Goal: Transaction & Acquisition: Purchase product/service

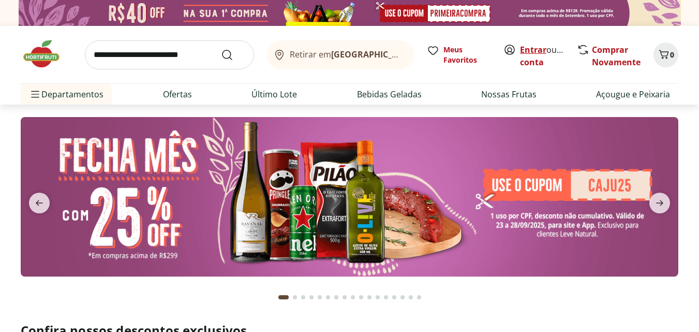
click at [538, 48] on link "Entrar" at bounding box center [533, 49] width 26 height 11
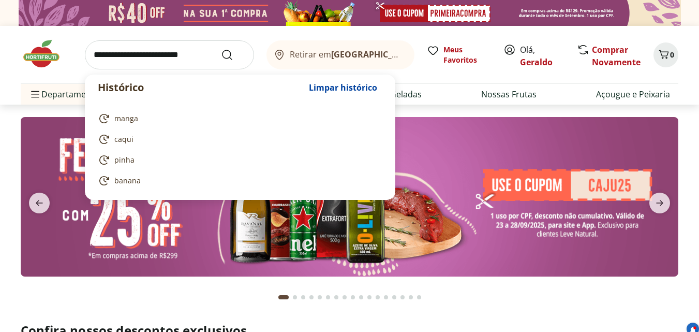
click at [96, 52] on input "search" at bounding box center [169, 54] width 169 height 29
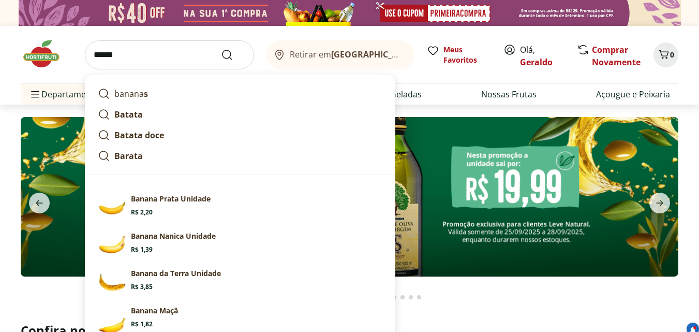
type input "******"
click at [221, 49] on button "Submit Search" at bounding box center [233, 55] width 25 height 12
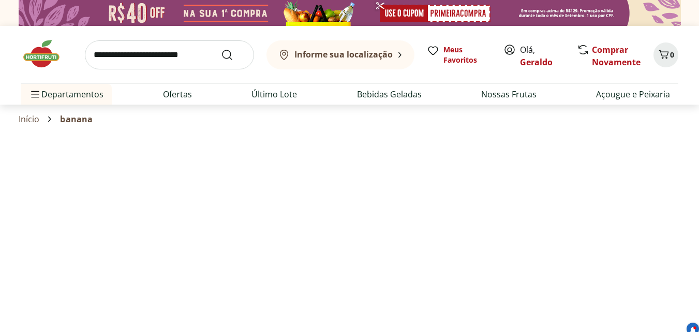
select select "**********"
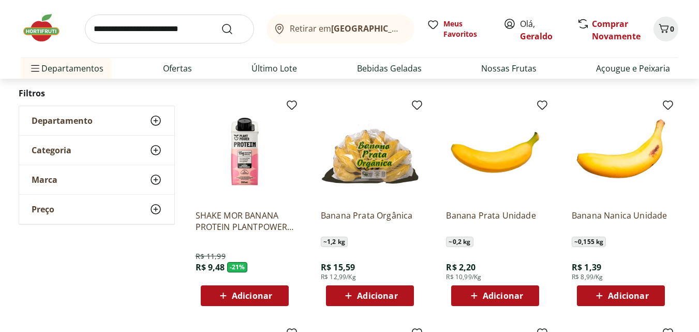
scroll to position [362, 0]
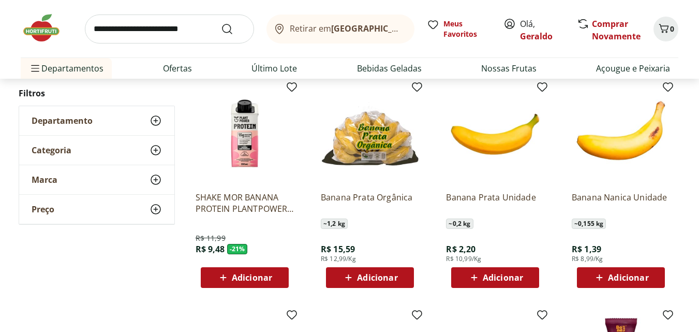
click at [506, 273] on span "Adicionar" at bounding box center [503, 277] width 40 height 8
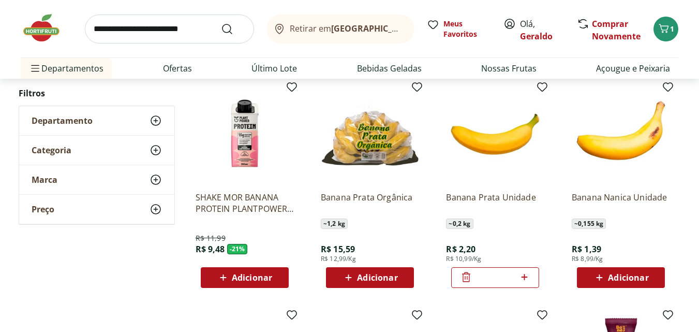
click at [529, 278] on icon at bounding box center [524, 277] width 13 height 12
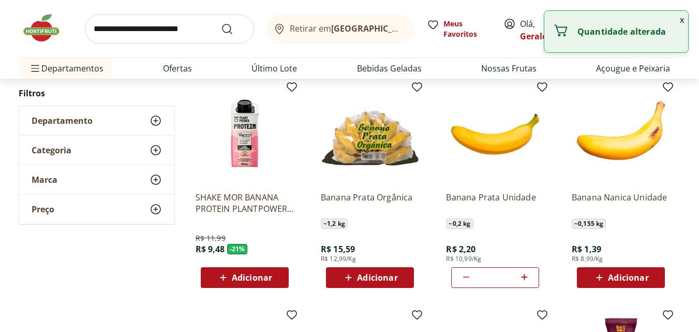
click at [529, 278] on icon at bounding box center [524, 277] width 13 height 12
click at [527, 276] on icon at bounding box center [524, 277] width 13 height 12
click at [527, 276] on icon at bounding box center [524, 277] width 6 height 6
type input "*"
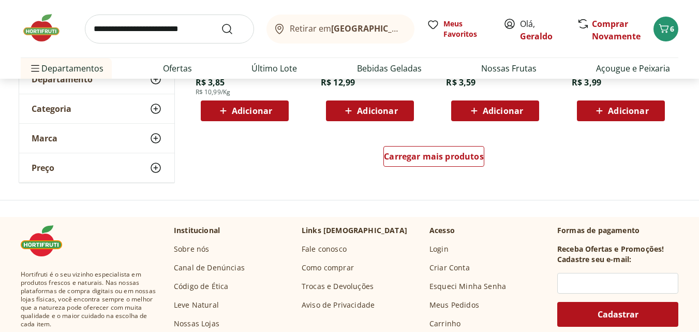
scroll to position [725, 0]
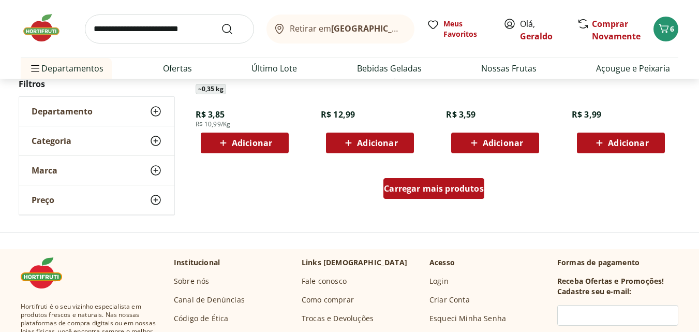
click at [428, 188] on span "Carregar mais produtos" at bounding box center [434, 188] width 100 height 8
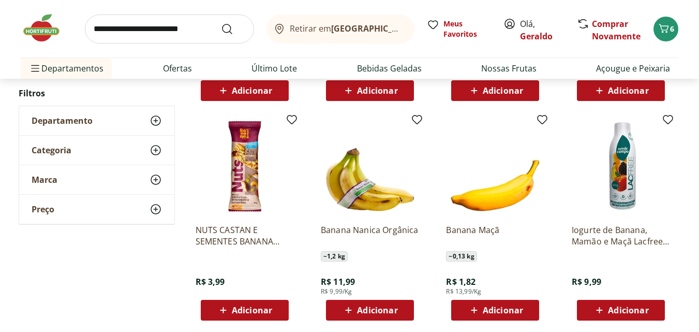
scroll to position [828, 0]
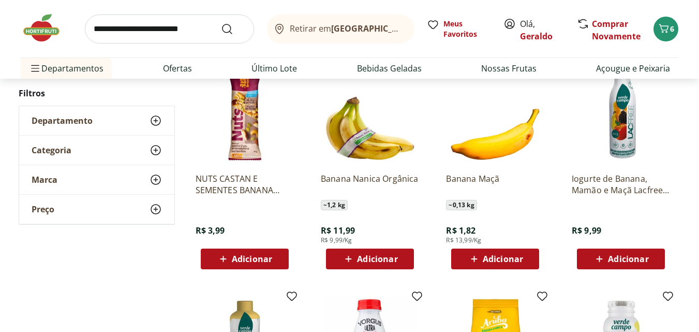
click at [492, 255] on span "Adicionar" at bounding box center [503, 259] width 40 height 8
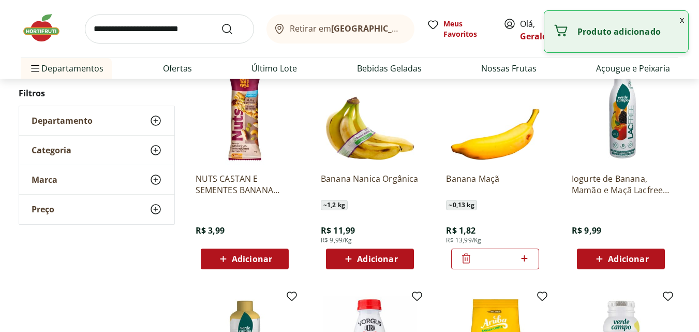
click at [524, 257] on icon at bounding box center [524, 258] width 6 height 6
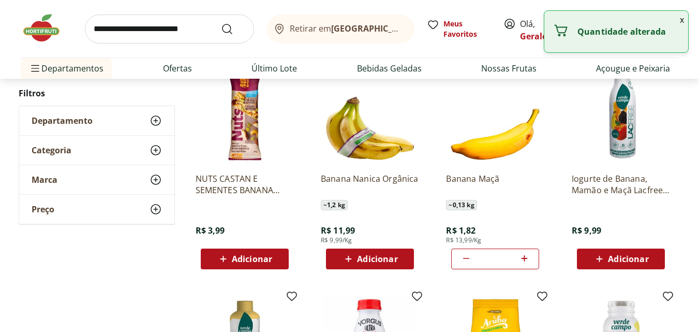
type input "*"
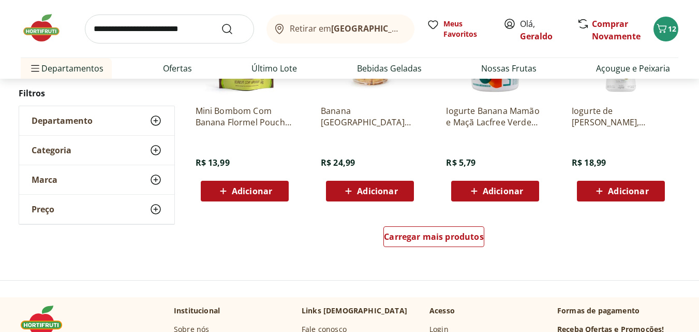
scroll to position [1346, 0]
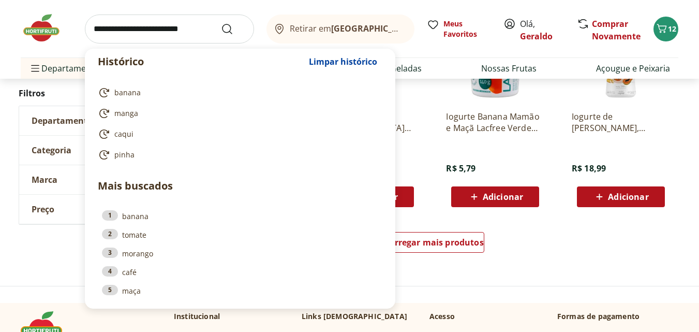
drag, startPoint x: 96, startPoint y: 28, endPoint x: 95, endPoint y: 23, distance: 5.2
click at [96, 28] on input "search" at bounding box center [169, 28] width 169 height 29
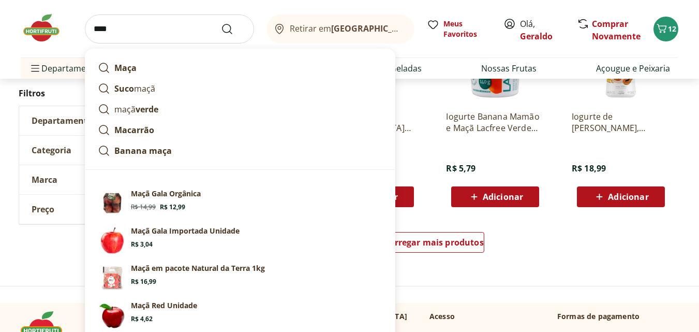
type input "****"
click at [221, 23] on button "Submit Search" at bounding box center [233, 29] width 25 height 12
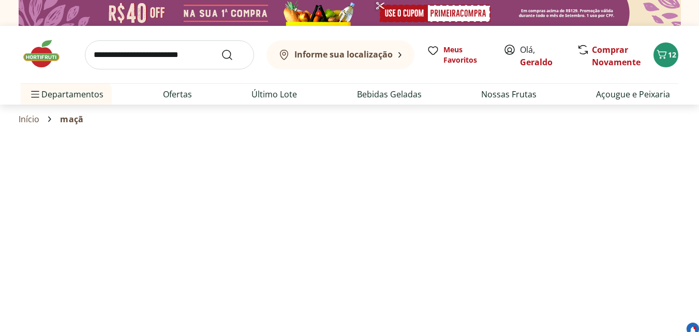
select select "**********"
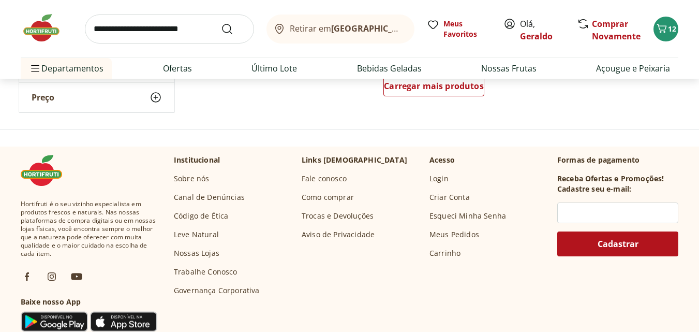
scroll to position [828, 0]
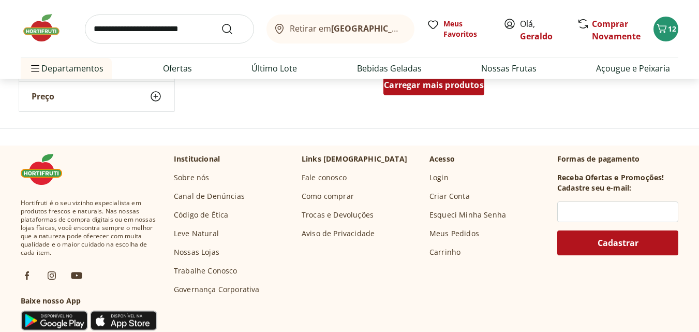
click at [434, 85] on span "Carregar mais produtos" at bounding box center [434, 85] width 100 height 8
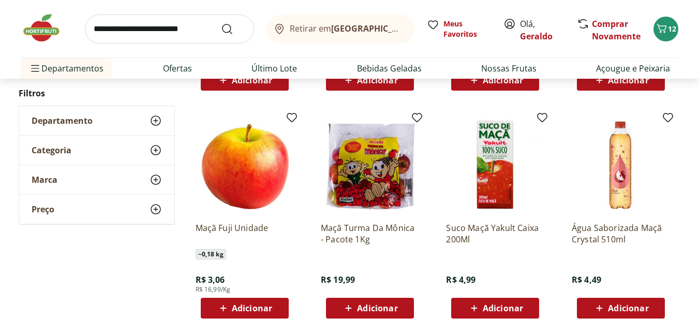
scroll to position [1035, 0]
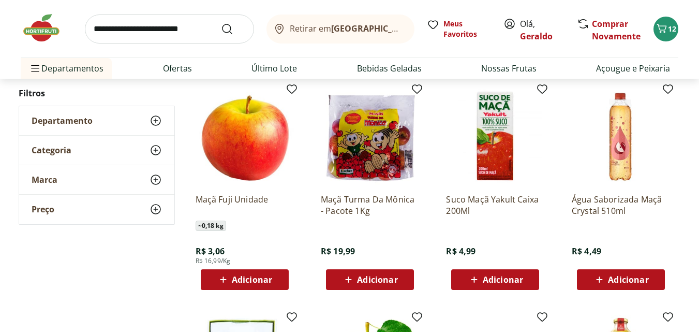
click at [252, 281] on span "Adicionar" at bounding box center [252, 279] width 40 height 8
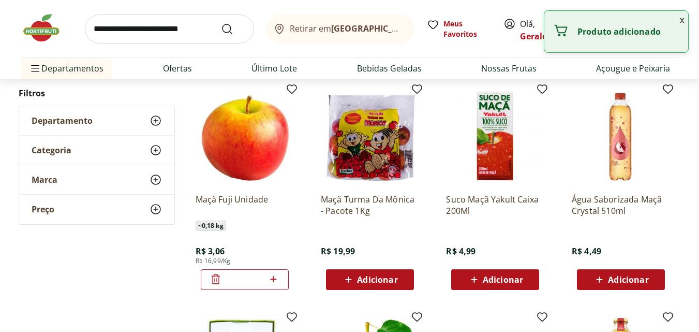
click at [274, 276] on icon at bounding box center [274, 279] width 6 height 6
type input "*"
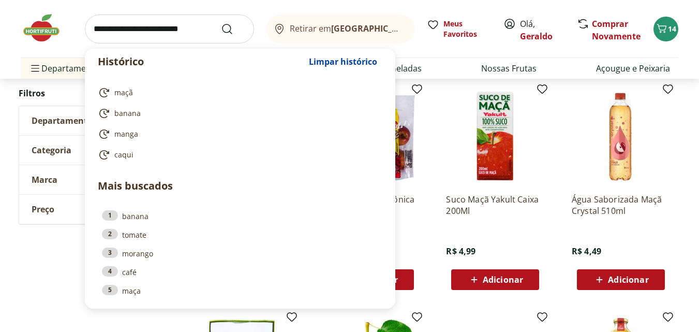
click at [95, 28] on input "search" at bounding box center [169, 28] width 169 height 29
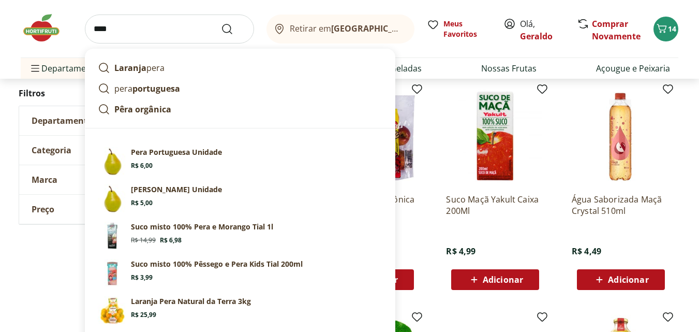
type input "****"
click at [221, 23] on button "Submit Search" at bounding box center [233, 29] width 25 height 12
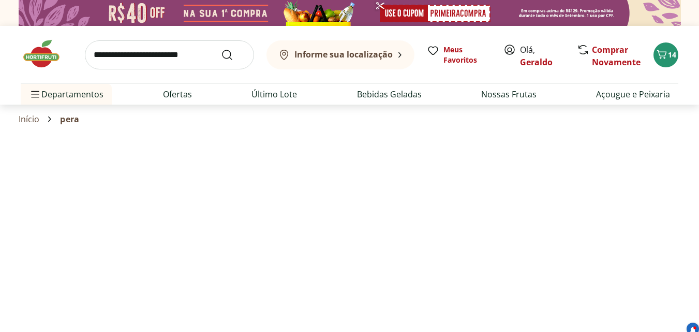
select select "**********"
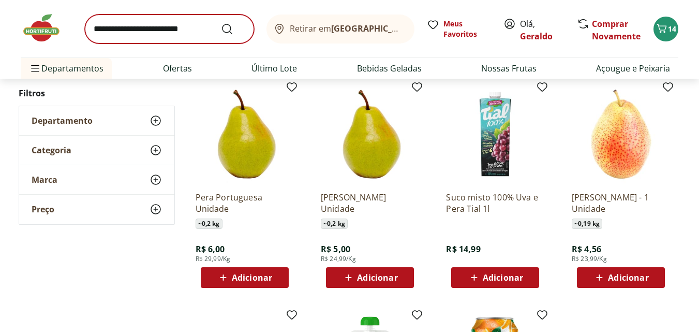
scroll to position [414, 0]
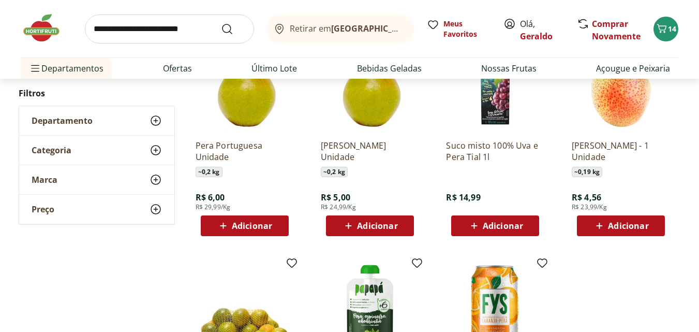
click at [632, 224] on span "Adicionar" at bounding box center [628, 226] width 40 height 8
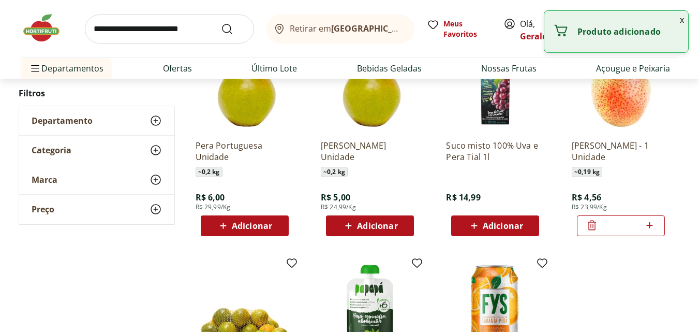
click at [650, 222] on icon at bounding box center [649, 225] width 13 height 12
type input "*"
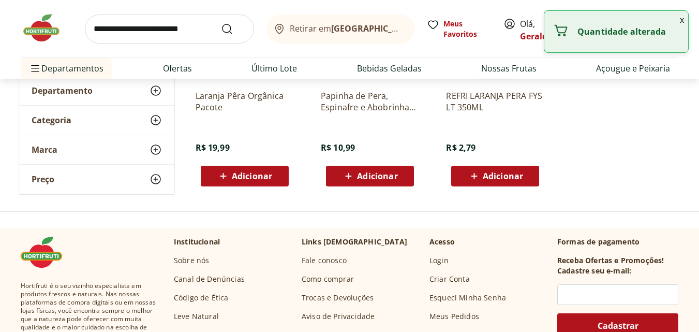
scroll to position [673, 0]
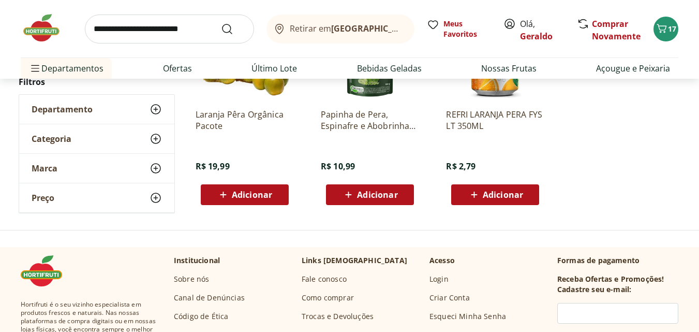
click at [154, 30] on input "search" at bounding box center [169, 28] width 169 height 29
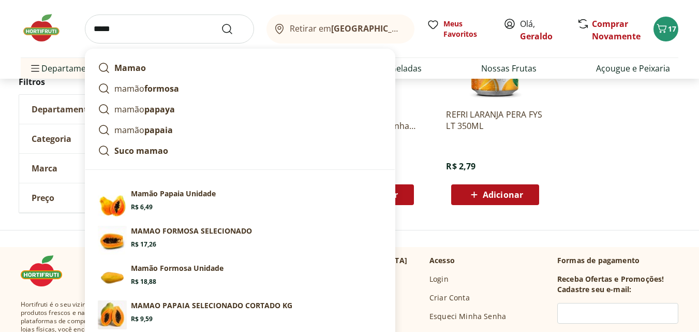
type input "*****"
click at [221, 23] on button "Submit Search" at bounding box center [233, 29] width 25 height 12
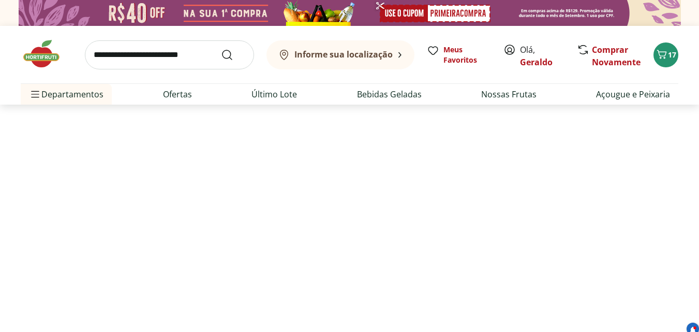
select select "**********"
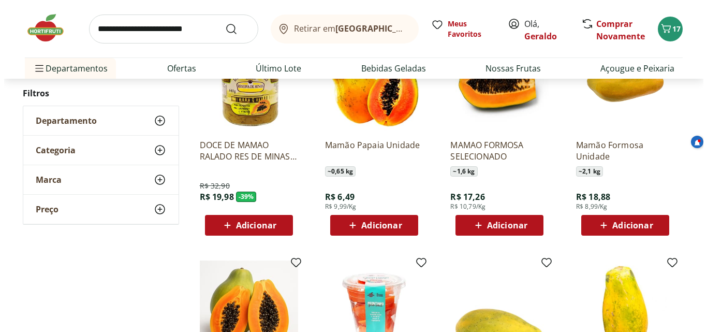
scroll to position [155, 0]
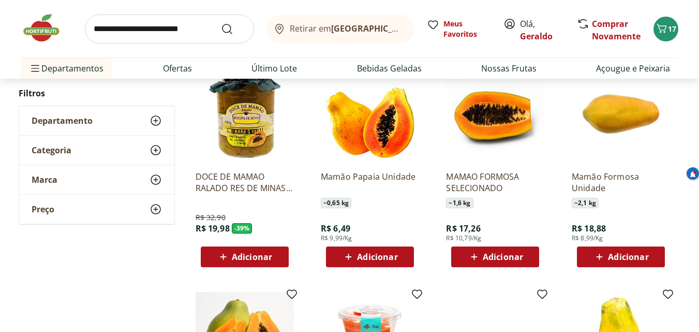
click at [512, 256] on span "Adicionar" at bounding box center [503, 257] width 40 height 8
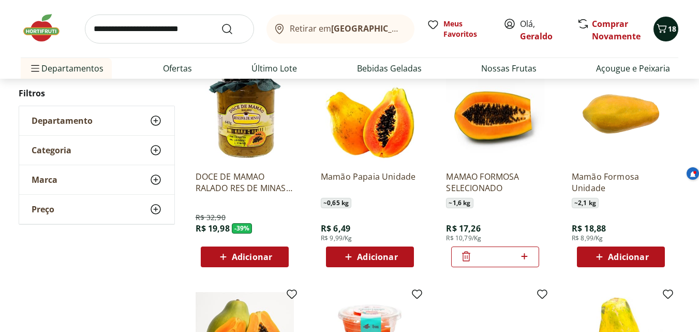
click at [666, 28] on icon "Carrinho" at bounding box center [662, 28] width 10 height 9
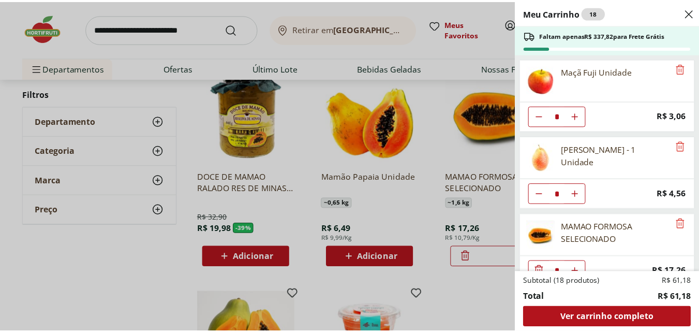
scroll to position [174, 0]
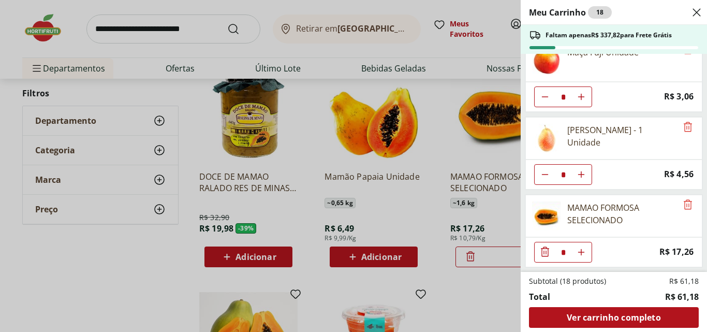
click at [696, 11] on icon "Close" at bounding box center [696, 12] width 12 height 12
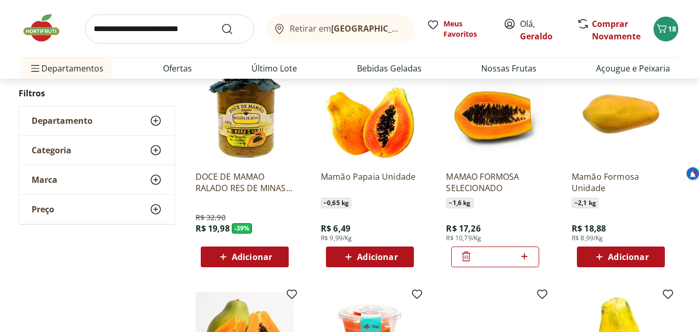
click at [105, 27] on input "search" at bounding box center [169, 28] width 169 height 29
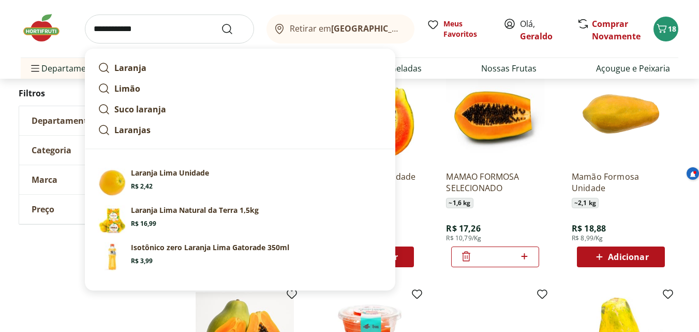
type input "**********"
click at [221, 23] on button "Submit Search" at bounding box center [233, 29] width 25 height 12
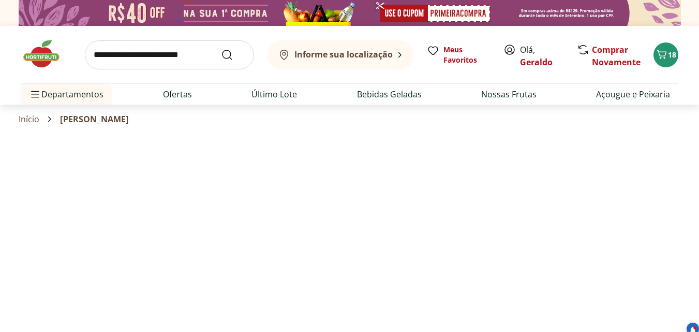
select select "**********"
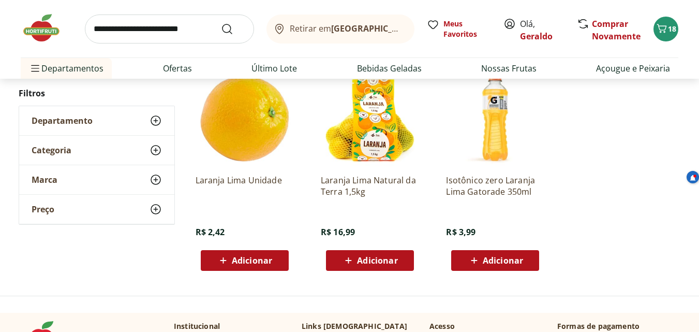
scroll to position [155, 0]
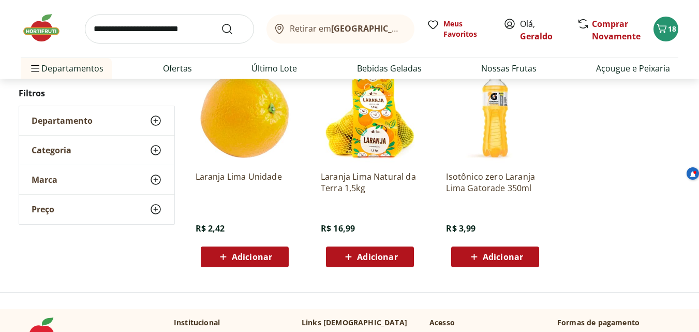
click at [246, 254] on span "Adicionar" at bounding box center [252, 257] width 40 height 8
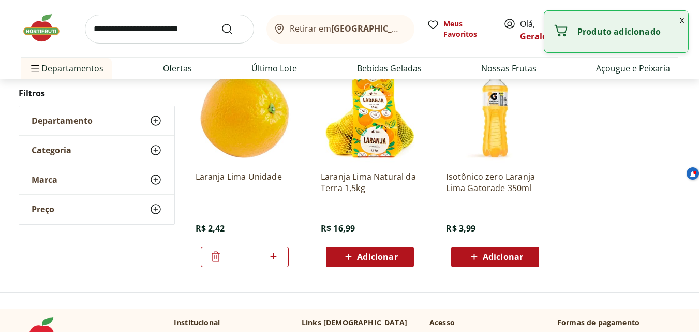
click at [276, 253] on icon at bounding box center [273, 256] width 13 height 12
click at [277, 253] on icon at bounding box center [273, 256] width 13 height 12
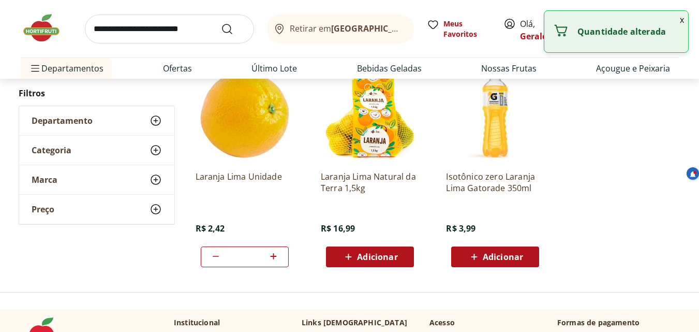
type input "*"
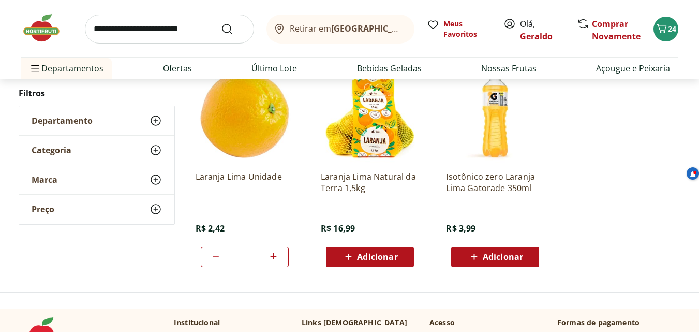
click at [94, 28] on input "search" at bounding box center [169, 28] width 169 height 29
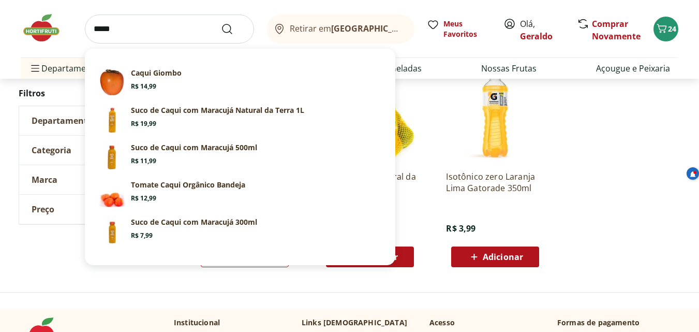
type input "*****"
click at [221, 23] on button "Submit Search" at bounding box center [233, 29] width 25 height 12
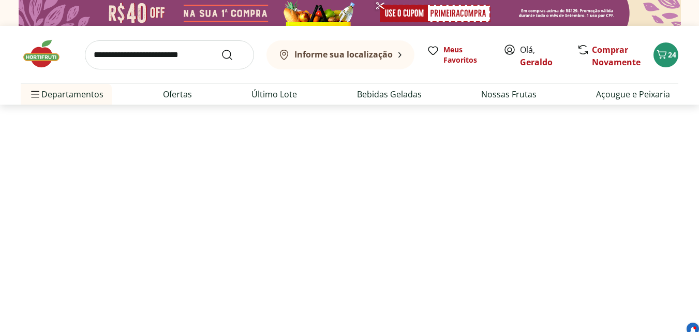
select select "**********"
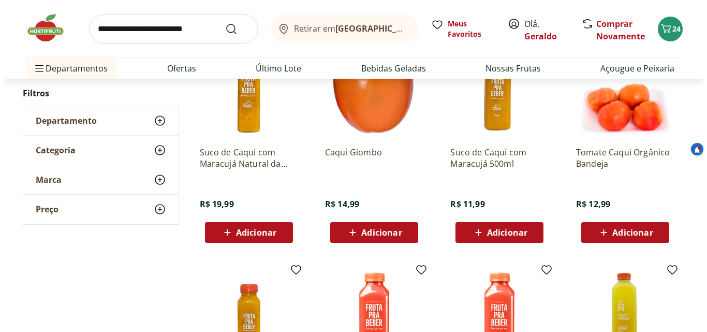
scroll to position [155, 0]
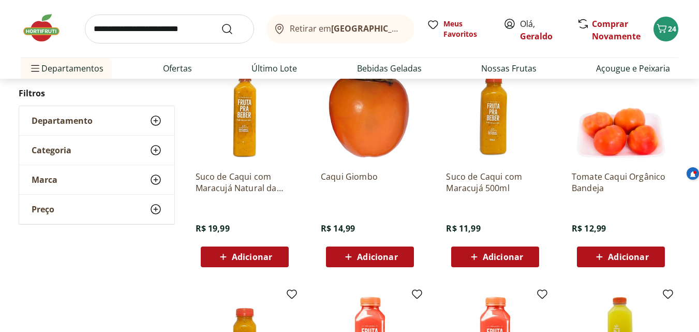
click at [377, 254] on span "Adicionar" at bounding box center [377, 257] width 40 height 8
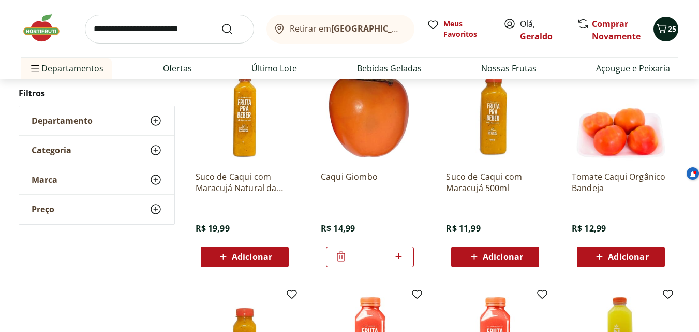
click at [667, 27] on icon "Carrinho" at bounding box center [662, 28] width 12 height 12
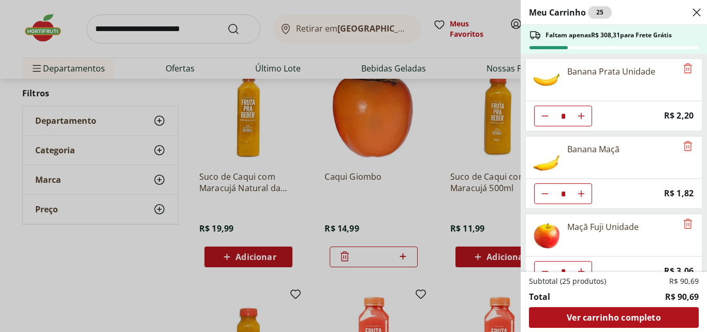
click at [696, 11] on icon "Close" at bounding box center [696, 12] width 12 height 12
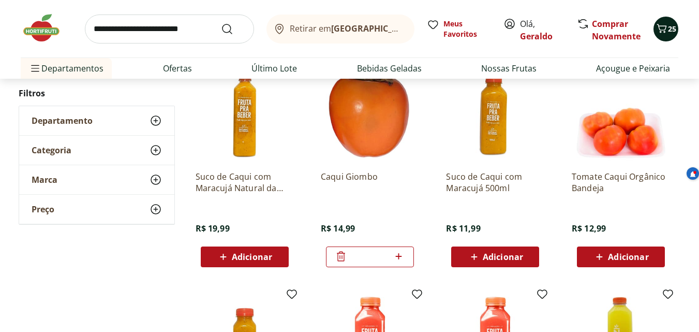
click at [661, 24] on icon "Carrinho" at bounding box center [662, 28] width 12 height 12
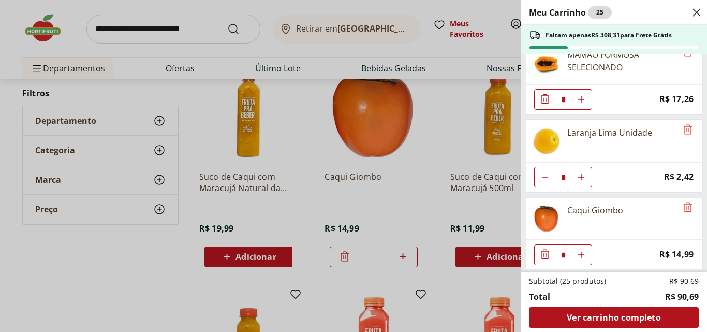
scroll to position [330, 0]
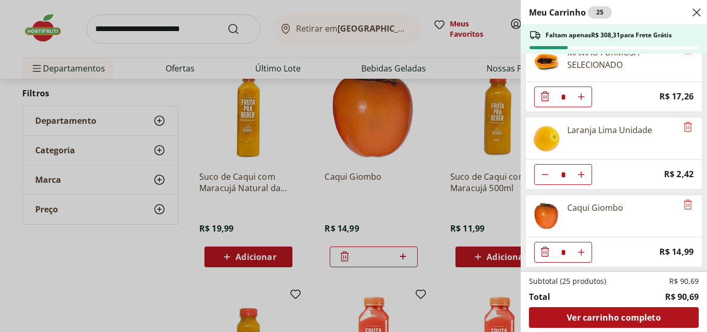
click at [582, 250] on icon "Aumentar Quantidade" at bounding box center [581, 252] width 8 height 8
type input "*"
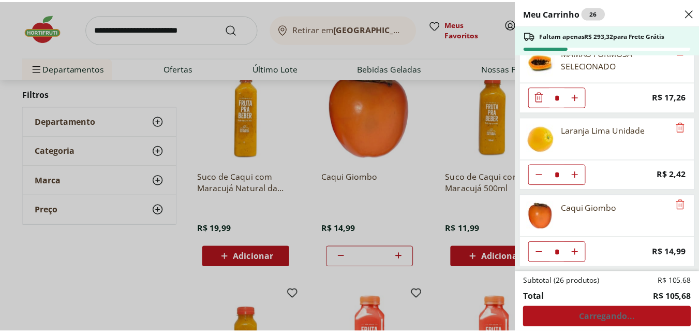
scroll to position [0, 0]
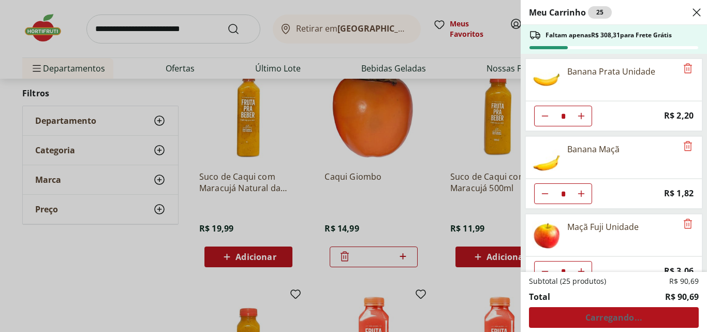
click at [319, 113] on div "Meu Carrinho 25 Faltam apenas R$ 308,31 para Frete Grátis Banana Prata Unidade …" at bounding box center [353, 166] width 707 height 332
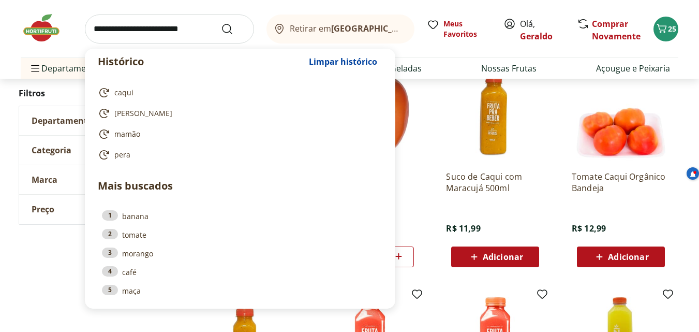
click at [108, 23] on input "search" at bounding box center [169, 28] width 169 height 29
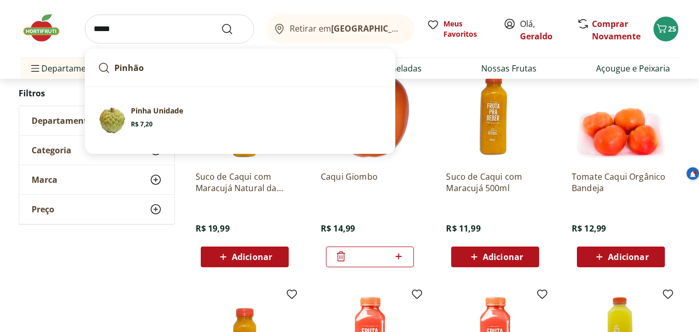
type input "*****"
click at [221, 23] on button "Submit Search" at bounding box center [233, 29] width 25 height 12
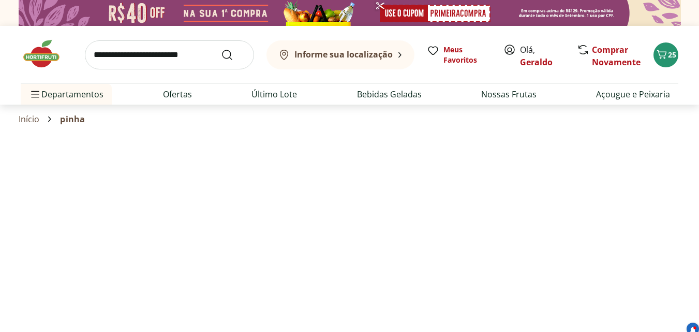
select select "**********"
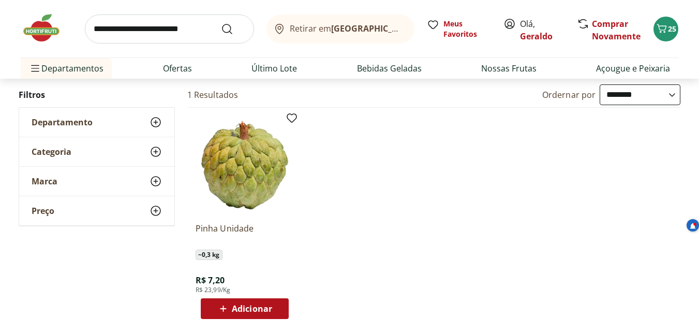
scroll to position [155, 0]
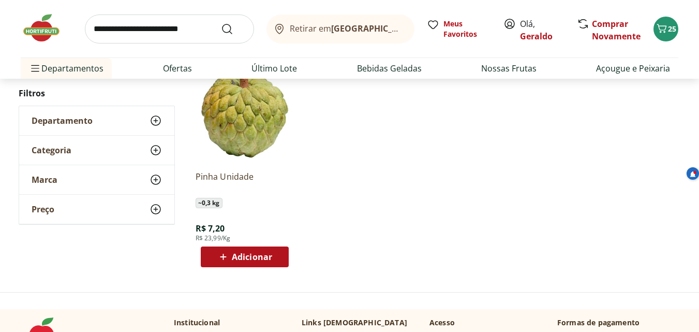
click at [235, 254] on span "Adicionar" at bounding box center [252, 257] width 40 height 8
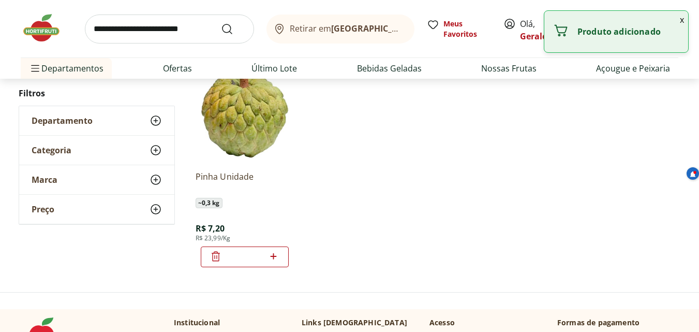
click at [273, 252] on icon at bounding box center [273, 256] width 13 height 12
type input "*"
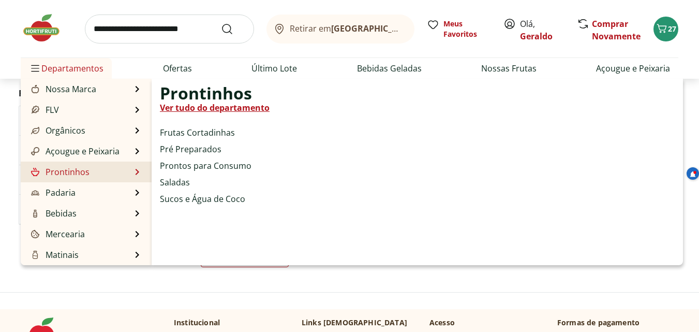
click at [74, 172] on link "Prontinhos" at bounding box center [59, 172] width 61 height 12
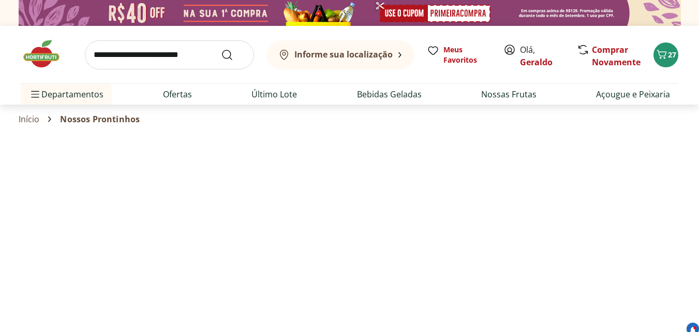
select select "**********"
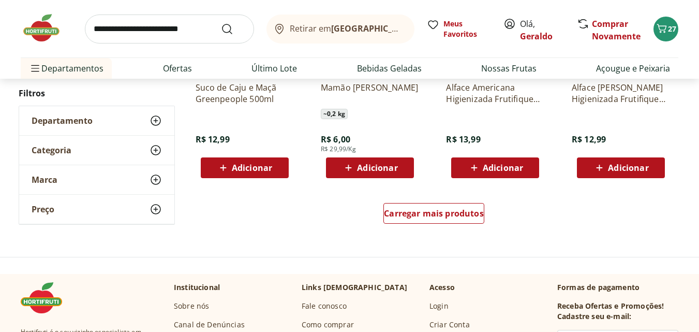
scroll to position [725, 0]
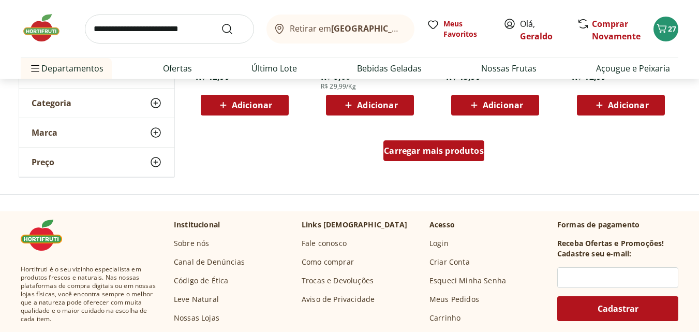
click at [466, 150] on span "Carregar mais produtos" at bounding box center [434, 150] width 100 height 8
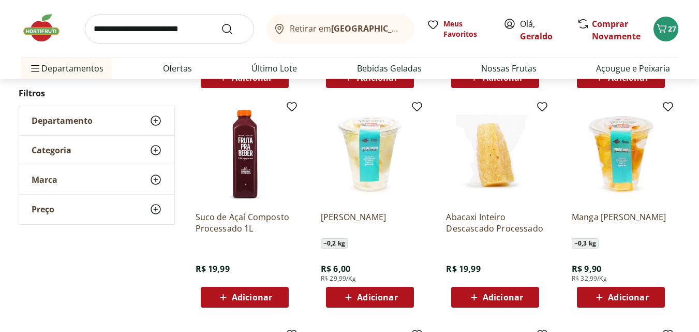
scroll to position [776, 0]
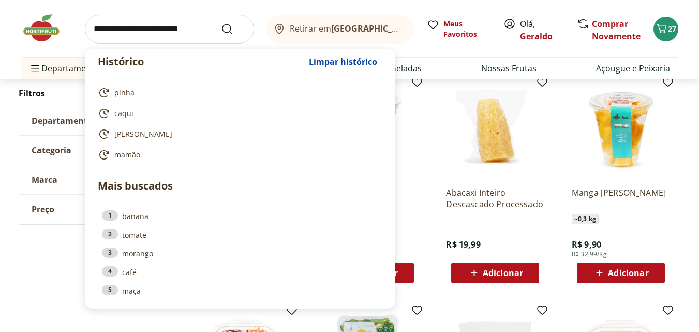
click at [106, 31] on input "search" at bounding box center [169, 28] width 169 height 29
click at [161, 22] on input "*" at bounding box center [169, 28] width 169 height 29
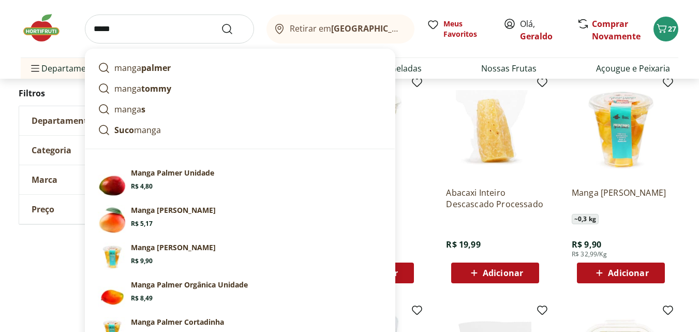
type input "*****"
click at [221, 23] on button "Submit Search" at bounding box center [233, 29] width 25 height 12
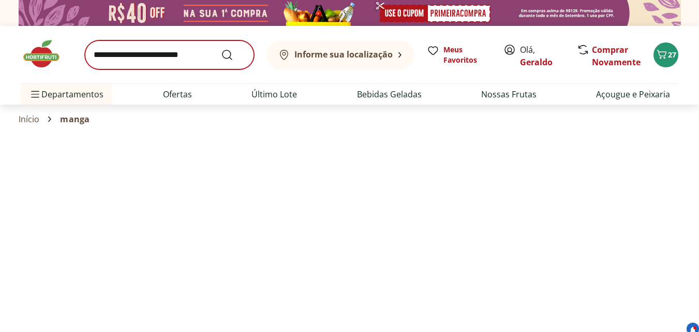
select select "**********"
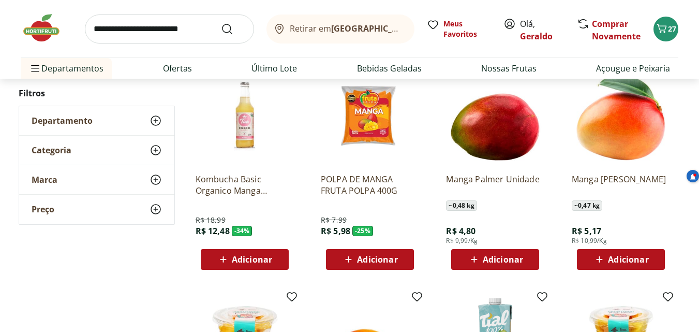
scroll to position [155, 0]
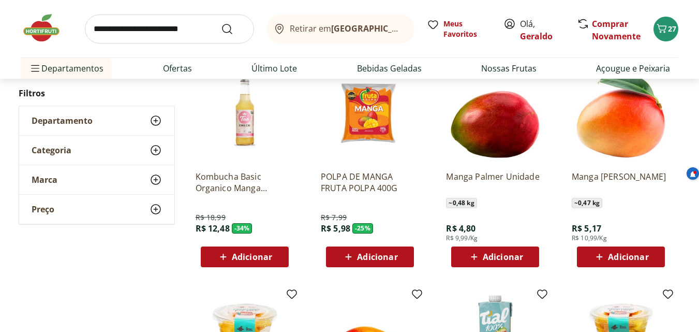
click at [502, 254] on span "Adicionar" at bounding box center [503, 257] width 40 height 8
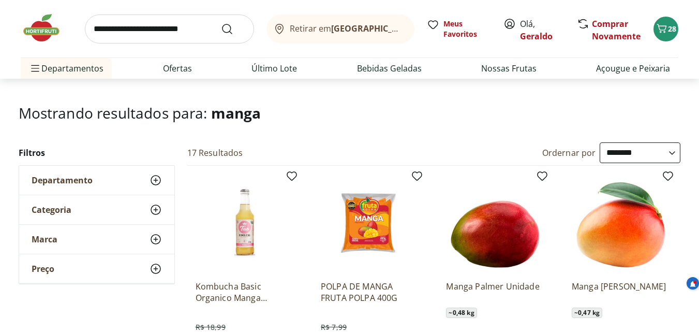
scroll to position [0, 0]
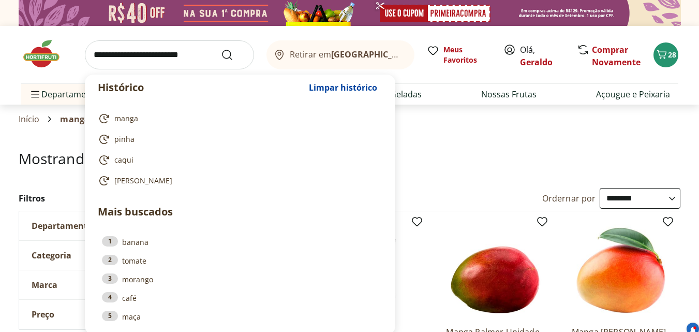
click at [107, 53] on input "search" at bounding box center [169, 54] width 169 height 29
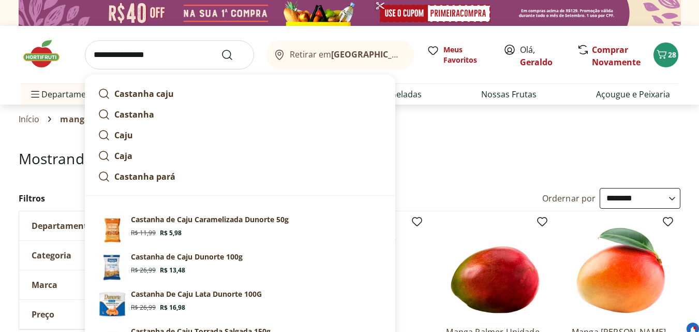
type input "**********"
click at [221, 49] on button "Submit Search" at bounding box center [233, 55] width 25 height 12
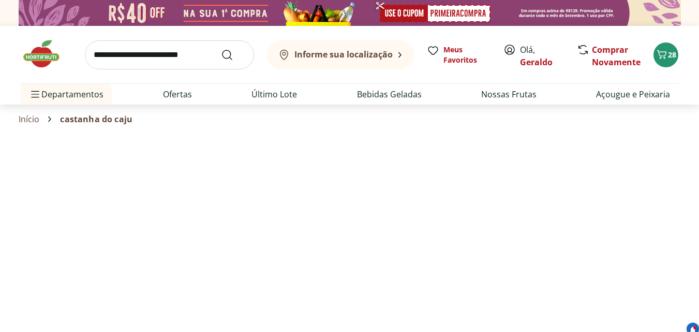
select select "**********"
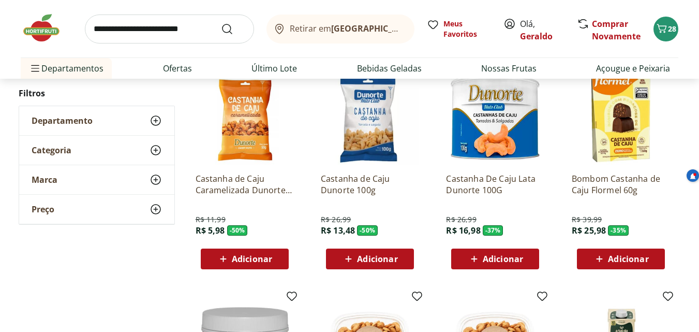
scroll to position [155, 0]
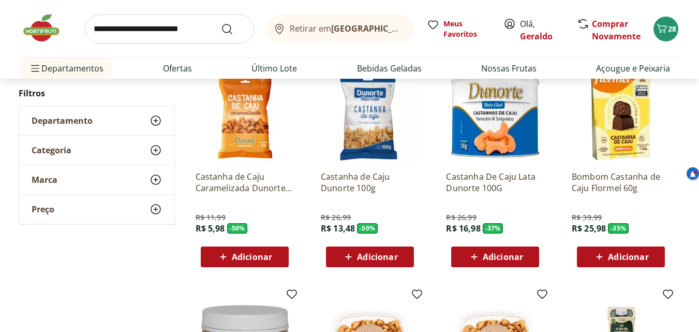
click at [367, 254] on span "Adicionar" at bounding box center [377, 257] width 40 height 8
click at [400, 256] on icon at bounding box center [399, 256] width 6 height 6
type input "*"
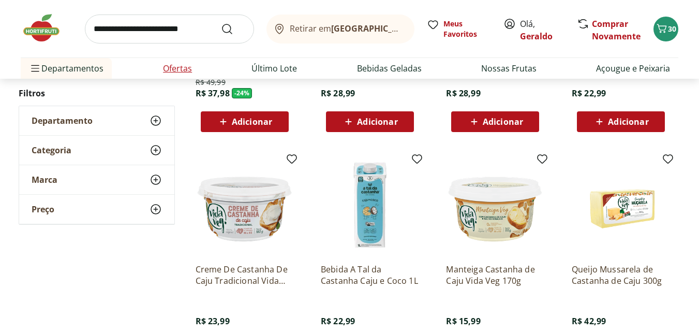
scroll to position [518, 0]
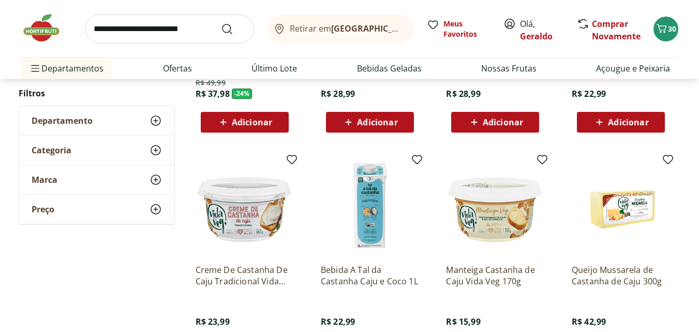
click at [98, 28] on input "search" at bounding box center [169, 28] width 169 height 29
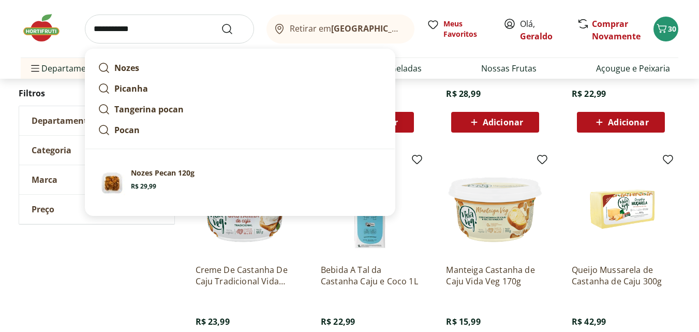
type input "**********"
click at [221, 23] on button "Submit Search" at bounding box center [233, 29] width 25 height 12
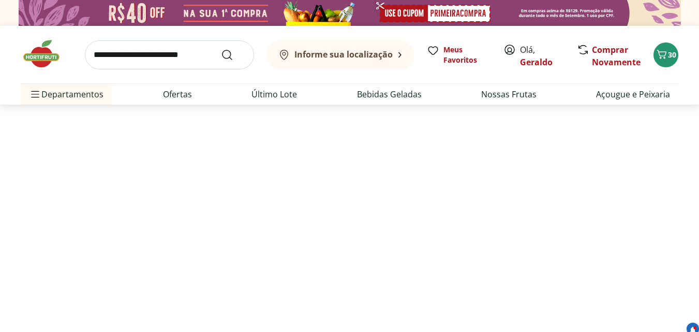
select select "**********"
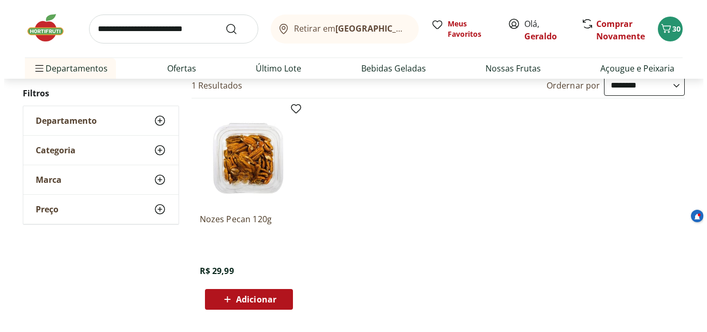
scroll to position [155, 0]
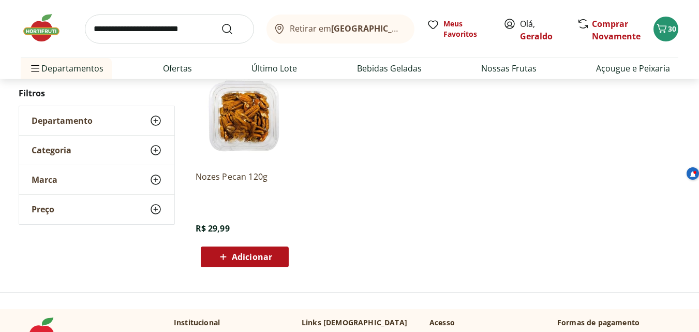
click at [250, 255] on span "Adicionar" at bounding box center [252, 257] width 40 height 8
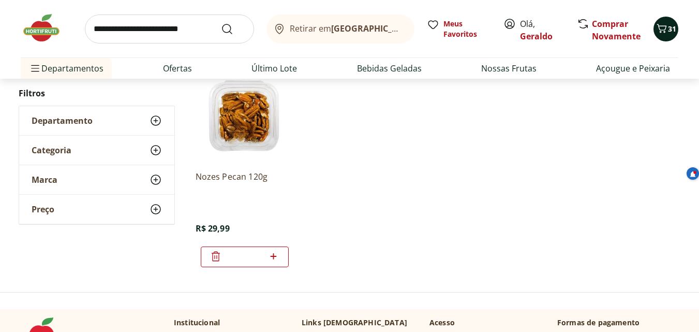
click at [663, 29] on icon "Carrinho" at bounding box center [662, 28] width 12 height 12
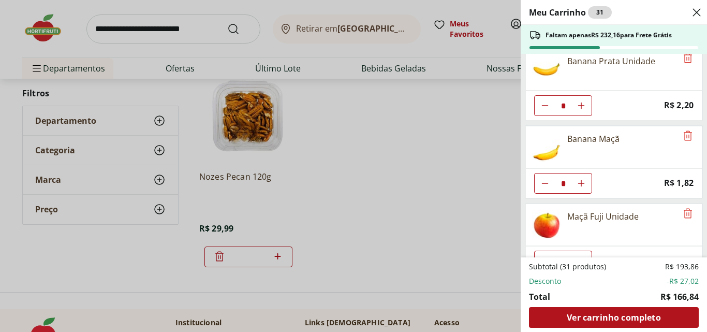
scroll to position [0, 0]
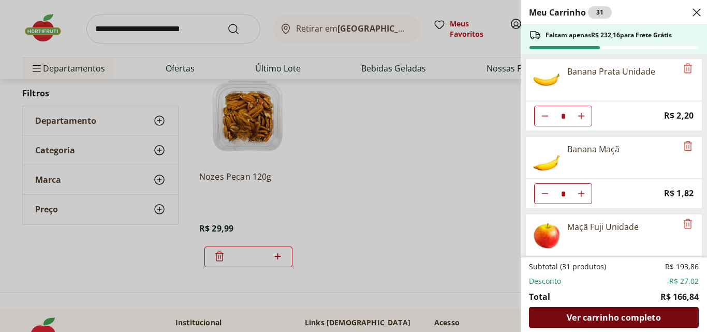
click at [629, 316] on span "Ver carrinho completo" at bounding box center [614, 317] width 94 height 8
